Goal: Find specific page/section

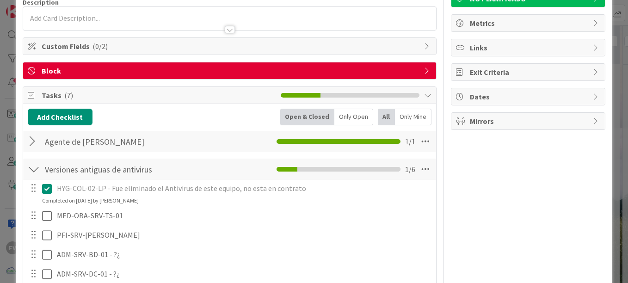
scroll to position [183, 0]
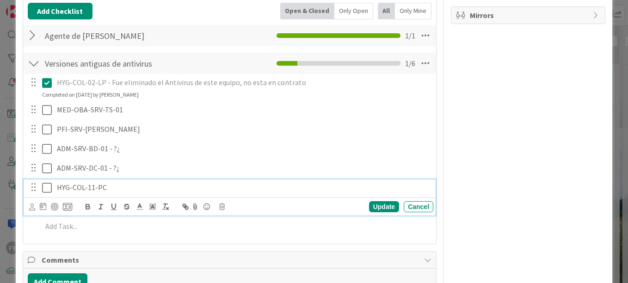
click at [129, 194] on div "HYG-COL-11-PC" at bounding box center [243, 187] width 380 height 16
click at [506, 193] on div "FV Owner Watchers NO PLANIFICADO Metrics Links Exit Criteria Dates Mirrors" at bounding box center [528, 116] width 155 height 527
click at [45, 191] on icon at bounding box center [47, 187] width 10 height 11
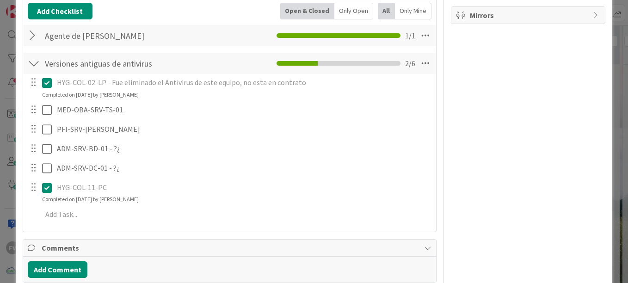
click at [479, 106] on div "FV Owner Watchers NO PLANIFICADO Metrics Links Exit Criteria Dates Mirrors" at bounding box center [528, 110] width 155 height 515
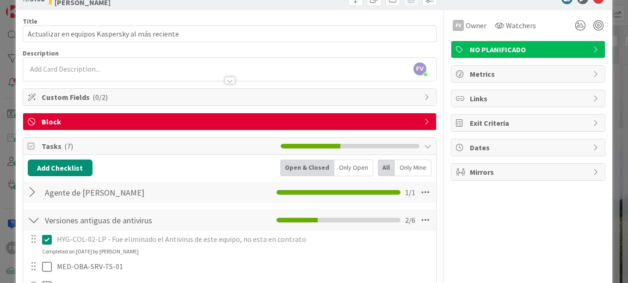
scroll to position [0, 0]
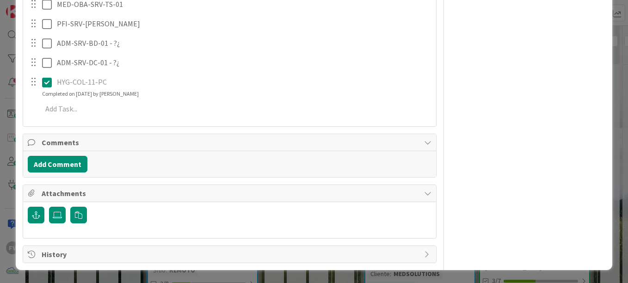
click at [101, 188] on span "Attachments" at bounding box center [231, 193] width 378 height 11
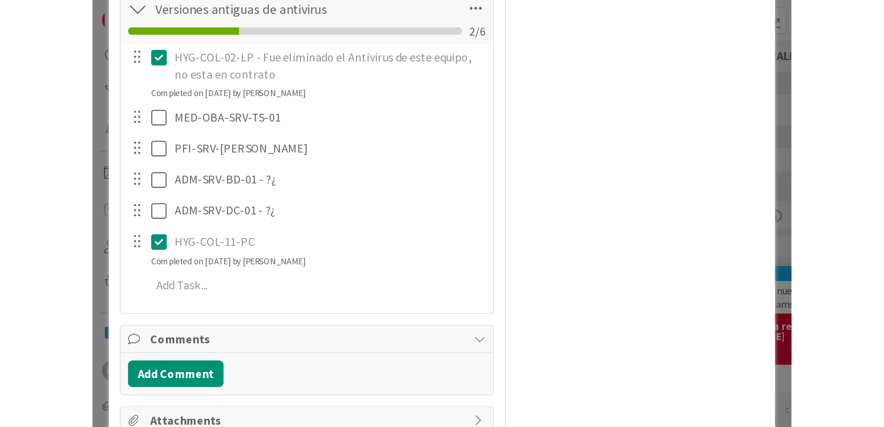
scroll to position [107, 0]
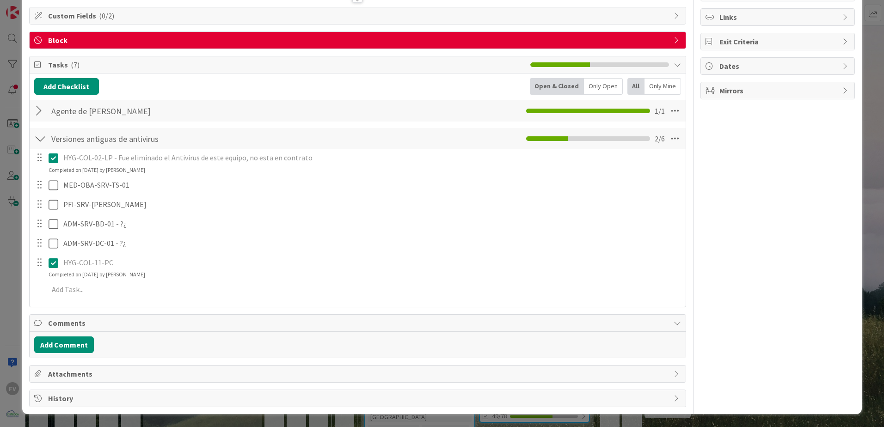
click at [753, 282] on div "FV Owner Watchers NO PLANIFICADO Metrics Links Exit Criteria Dates Mirrors" at bounding box center [778, 168] width 155 height 479
click at [874, 75] on div "ID 3758 OPERACIONES [PERSON_NAME] Title 47 / 128 Actualizar en equipos Kaspersk…" at bounding box center [442, 213] width 884 height 427
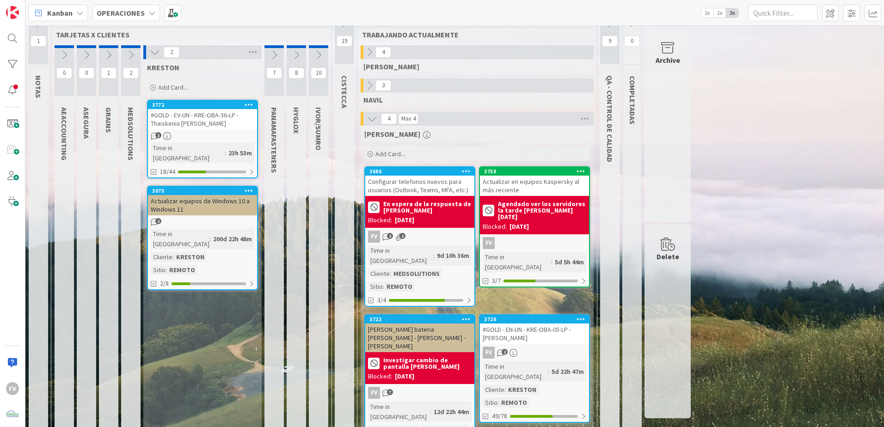
click at [154, 57] on button at bounding box center [155, 52] width 12 height 12
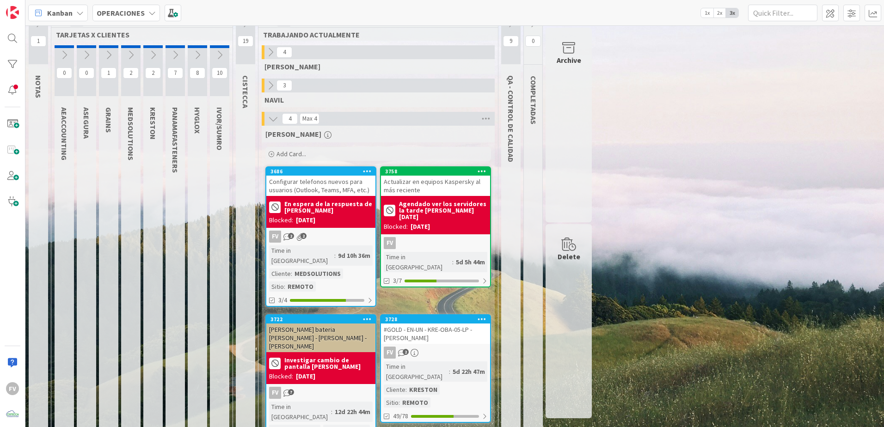
click at [418, 194] on div "Actualizar en equipos Kaspersky al más reciente" at bounding box center [435, 186] width 109 height 20
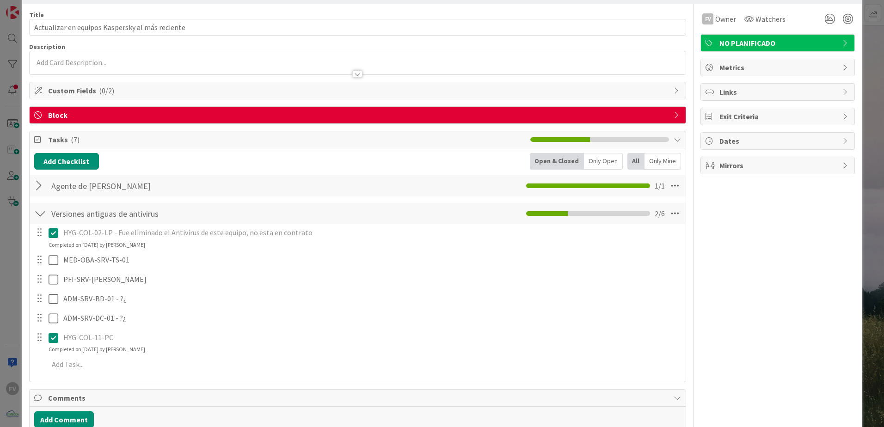
scroll to position [46, 0]
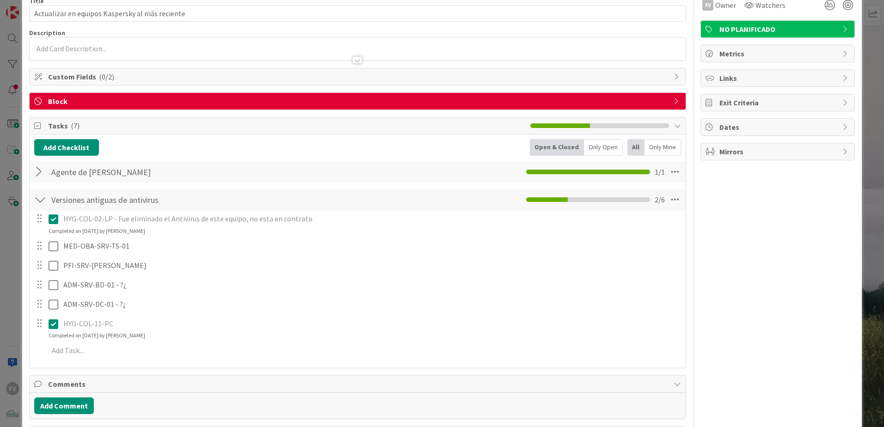
click at [56, 319] on icon at bounding box center [54, 324] width 10 height 11
click at [15, 273] on div "ID 3758 OPERACIONES [PERSON_NAME] Title 47 / 128 Actualizar en equipos Kaspersk…" at bounding box center [442, 213] width 884 height 427
